Goal: Information Seeking & Learning: Learn about a topic

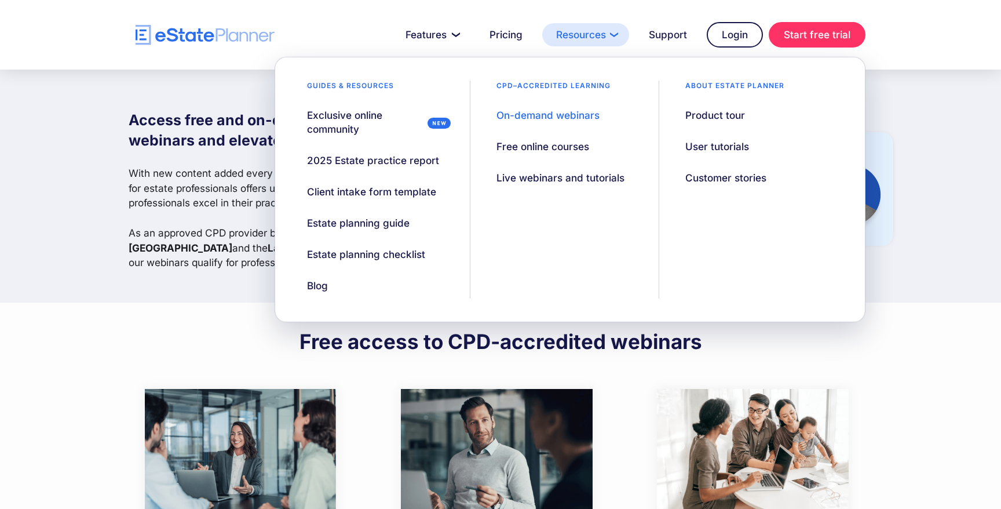
click at [586, 32] on link "Resources" at bounding box center [585, 34] width 87 height 23
click at [512, 115] on div "On-demand webinars" at bounding box center [548, 115] width 103 height 14
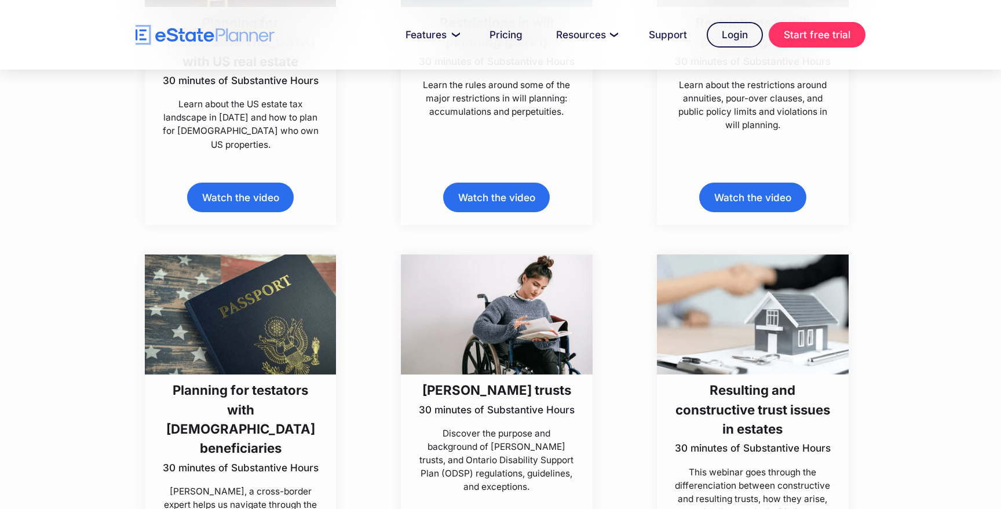
scroll to position [4545, 0]
click at [503, 386] on h3 "[PERSON_NAME] trusts" at bounding box center [497, 388] width 156 height 19
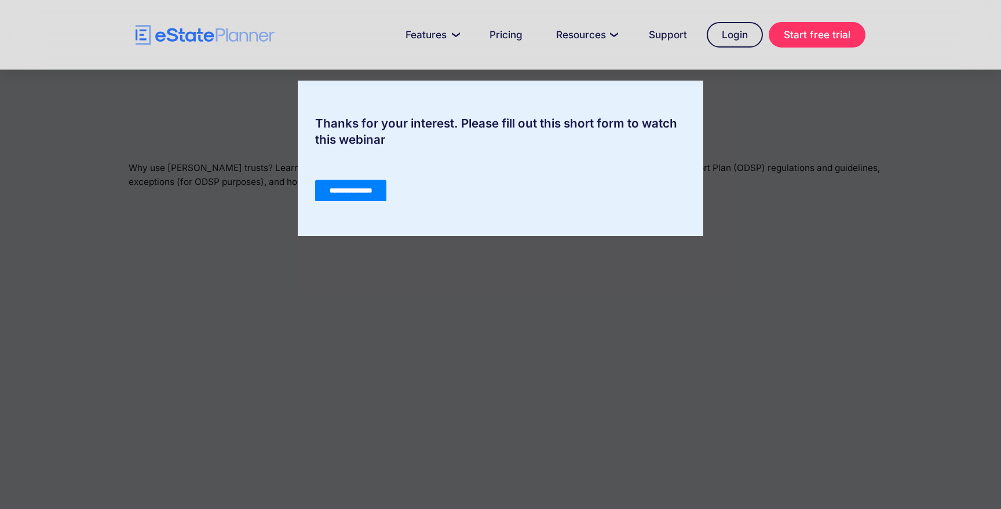
click at [364, 185] on input "**********" at bounding box center [350, 191] width 71 height 22
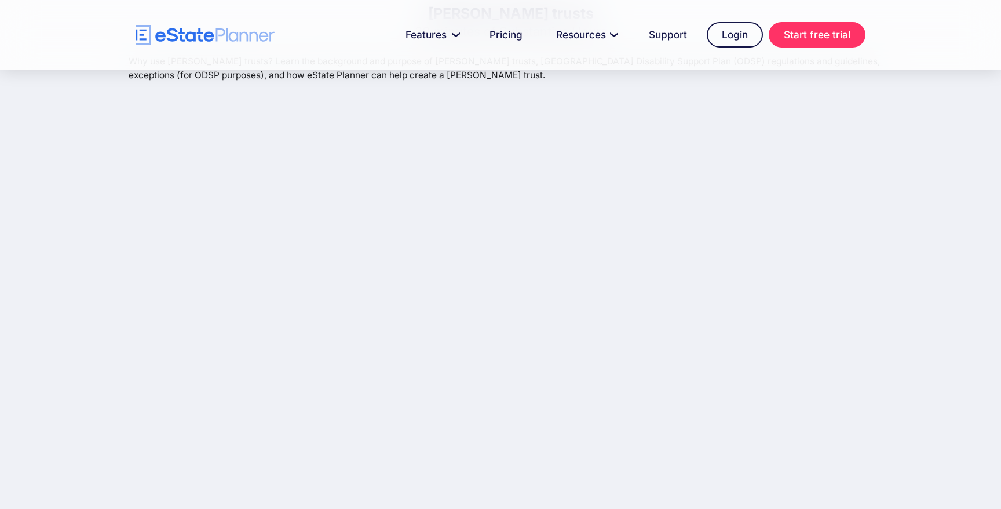
scroll to position [99, 0]
